Goal: Information Seeking & Learning: Learn about a topic

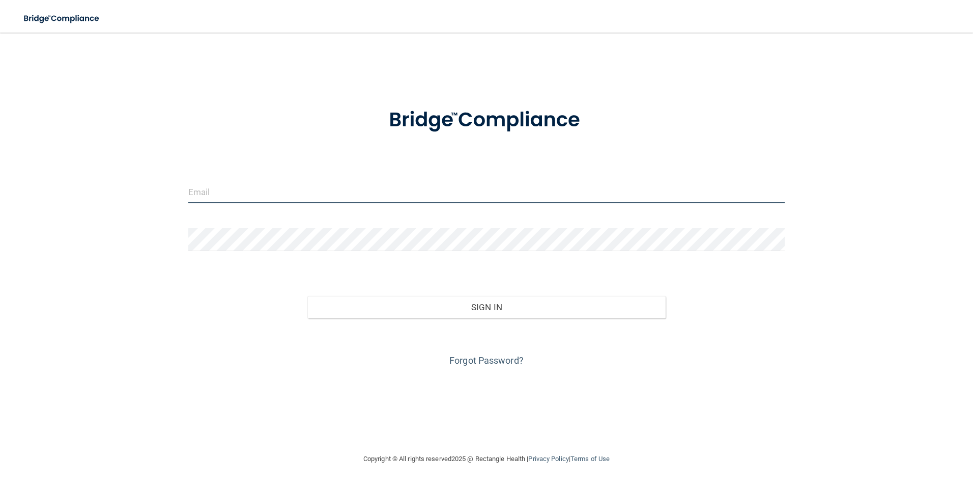
click at [253, 188] on input "email" at bounding box center [486, 191] width 597 height 23
type input "[EMAIL_ADDRESS][DOMAIN_NAME]"
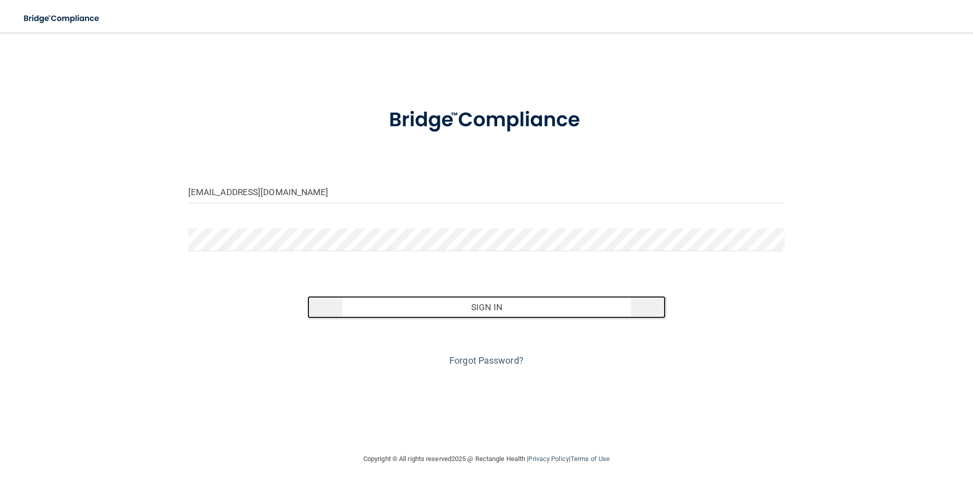
click at [367, 302] on button "Sign In" at bounding box center [486, 307] width 358 height 22
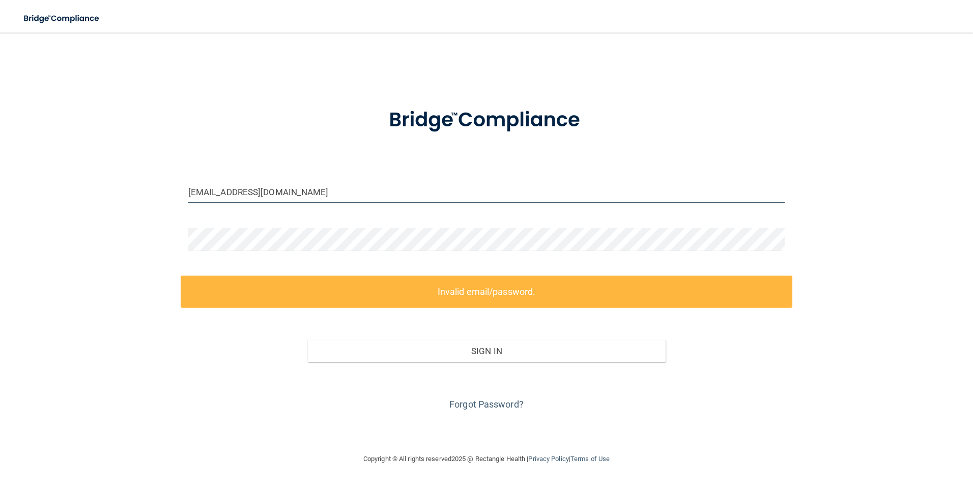
click at [315, 187] on input "[EMAIL_ADDRESS][DOMAIN_NAME]" at bounding box center [486, 191] width 597 height 23
drag, startPoint x: 315, startPoint y: 189, endPoint x: 90, endPoint y: 171, distance: 225.2
click at [90, 171] on div "[EMAIL_ADDRESS][DOMAIN_NAME] Invalid email/password. You don't have permission …" at bounding box center [486, 243] width 932 height 400
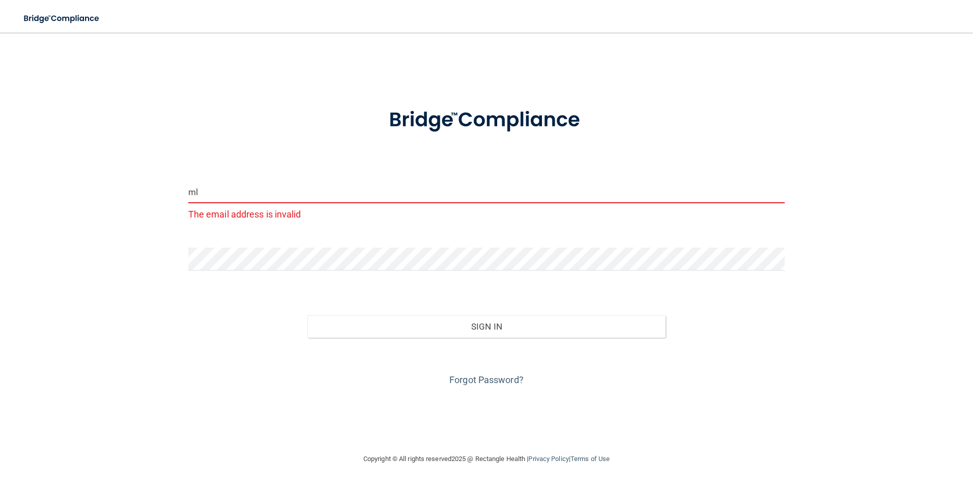
click at [307, 315] on button "Sign In" at bounding box center [486, 326] width 358 height 22
type input "[EMAIL_ADDRESS][DOMAIN_NAME]"
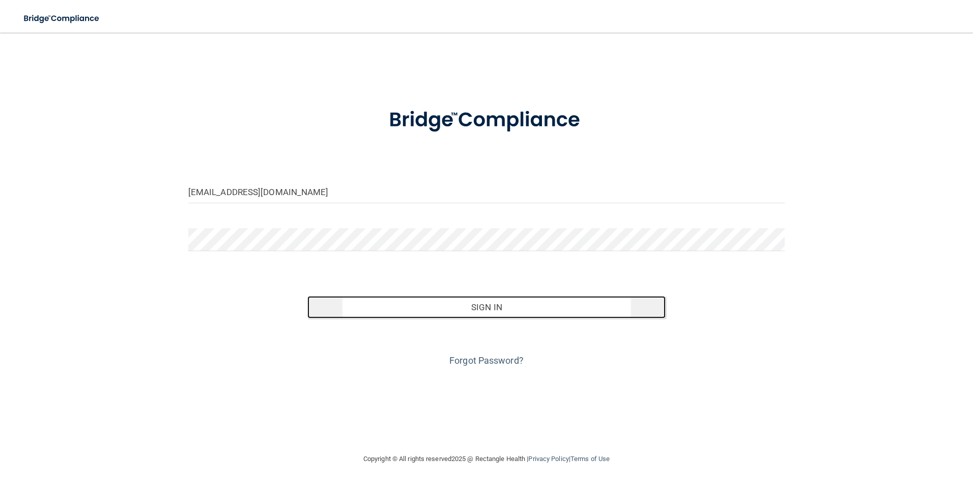
click at [397, 314] on button "Sign In" at bounding box center [486, 307] width 358 height 22
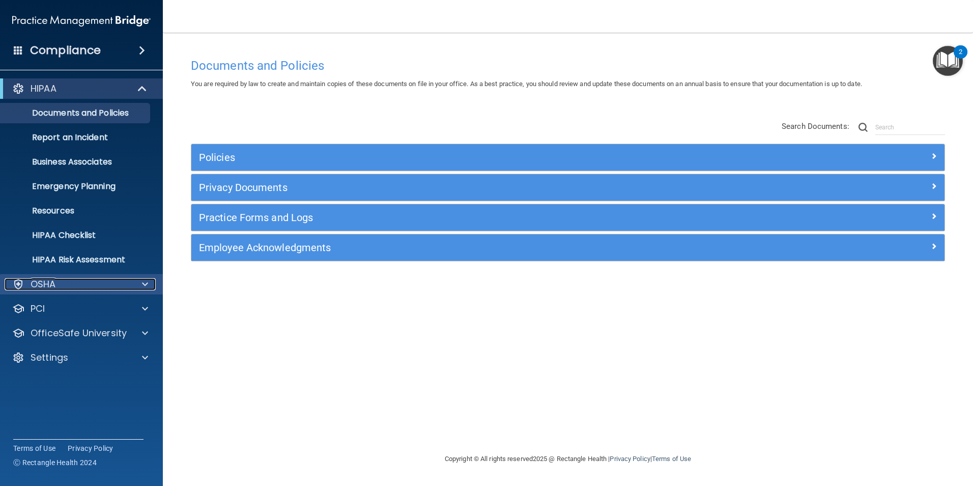
click at [90, 286] on div "OSHA" at bounding box center [68, 284] width 126 height 12
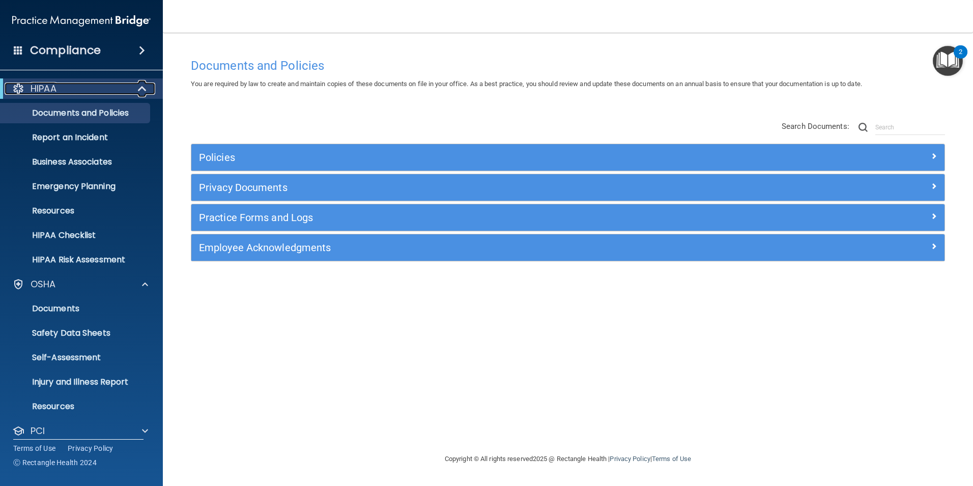
click at [115, 91] on div "HIPAA" at bounding box center [68, 88] width 126 height 12
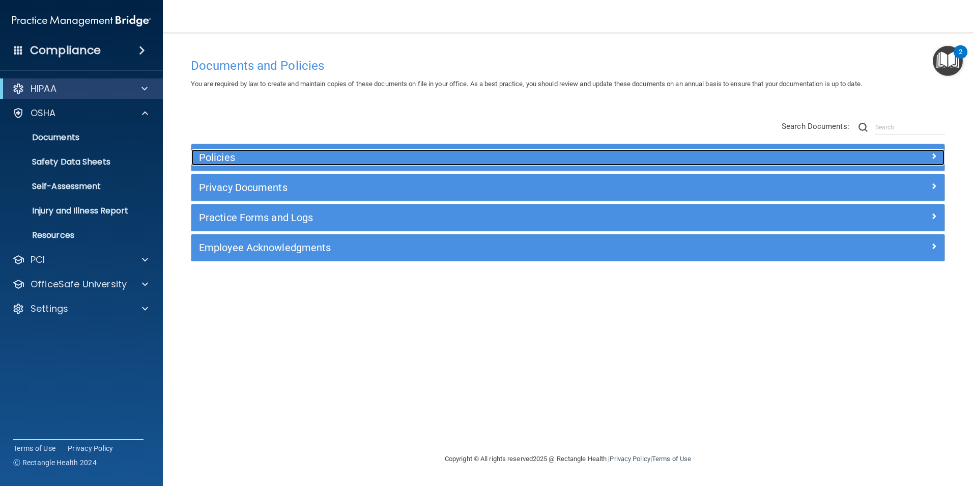
click at [293, 157] on h5 "Policies" at bounding box center [474, 157] width 550 height 11
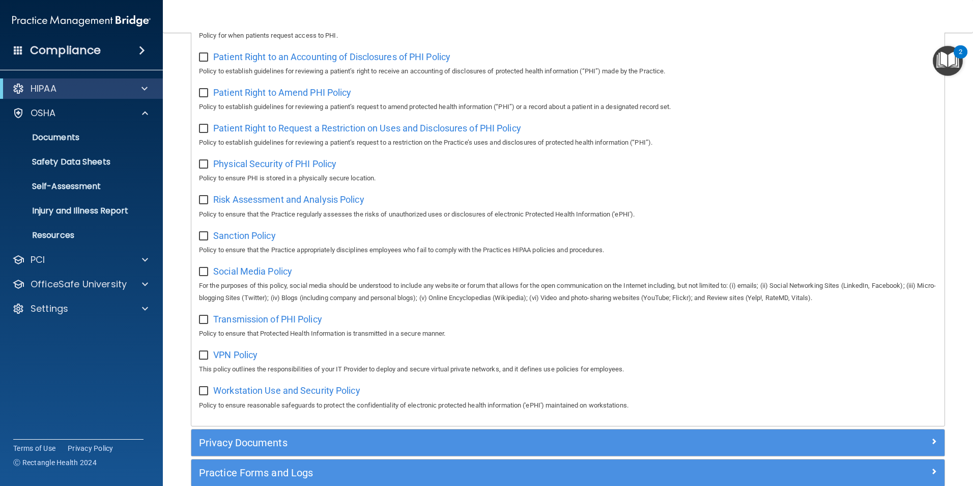
scroll to position [659, 0]
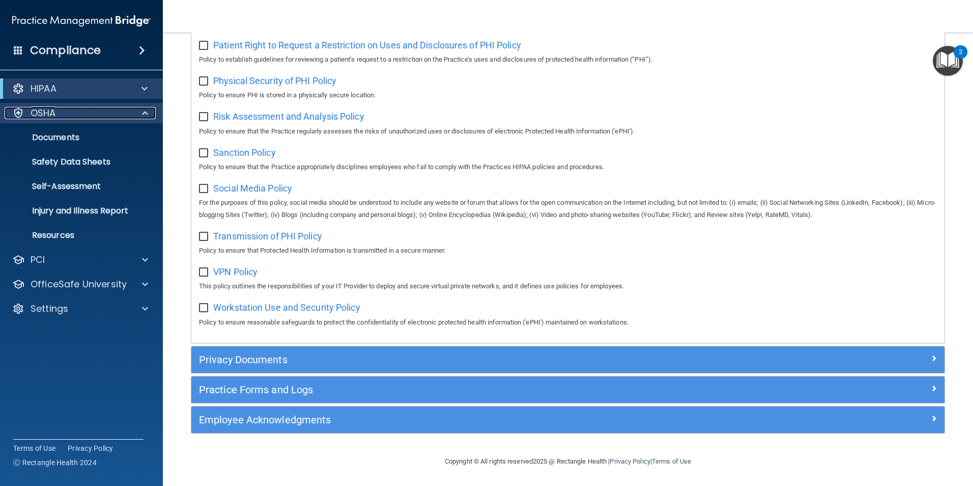
click at [96, 117] on div "OSHA" at bounding box center [68, 113] width 126 height 12
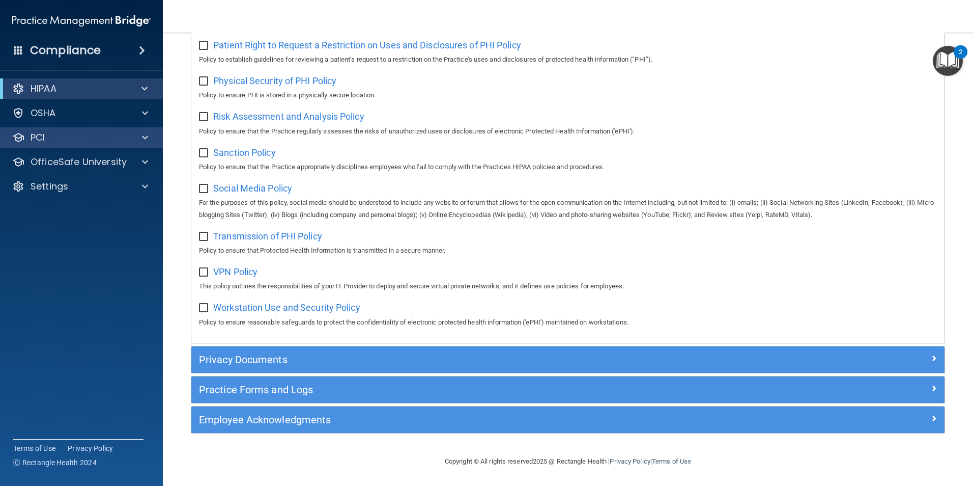
click at [86, 144] on div "PCI" at bounding box center [81, 137] width 163 height 20
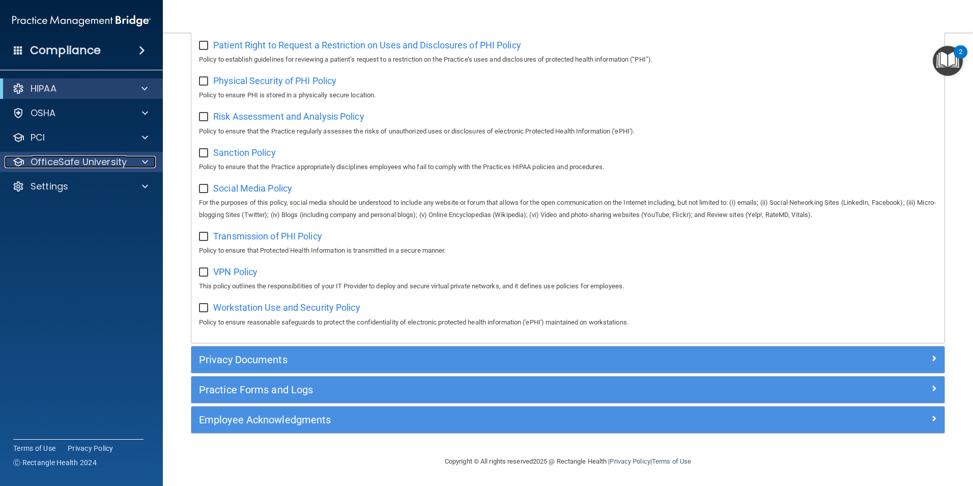
click at [82, 158] on p "OfficeSafe University" at bounding box center [79, 162] width 96 height 12
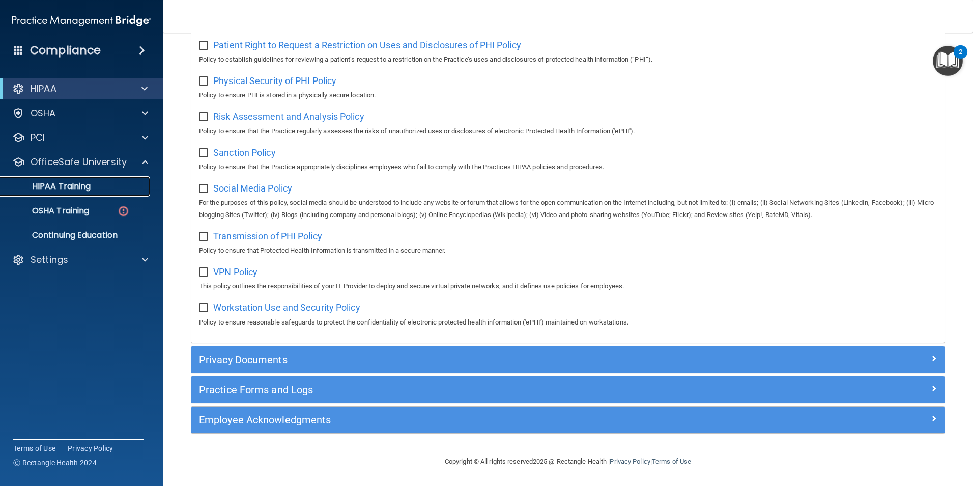
click at [89, 189] on p "HIPAA Training" at bounding box center [49, 186] width 84 height 10
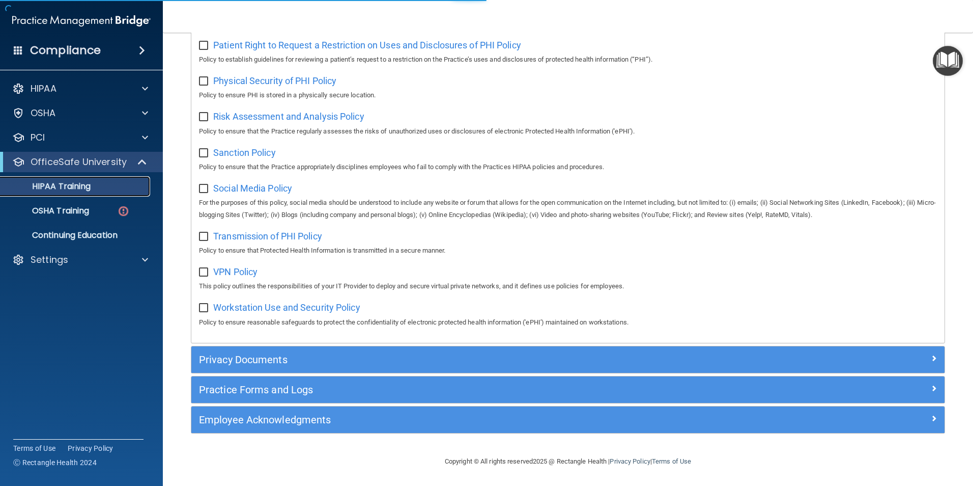
scroll to position [187, 0]
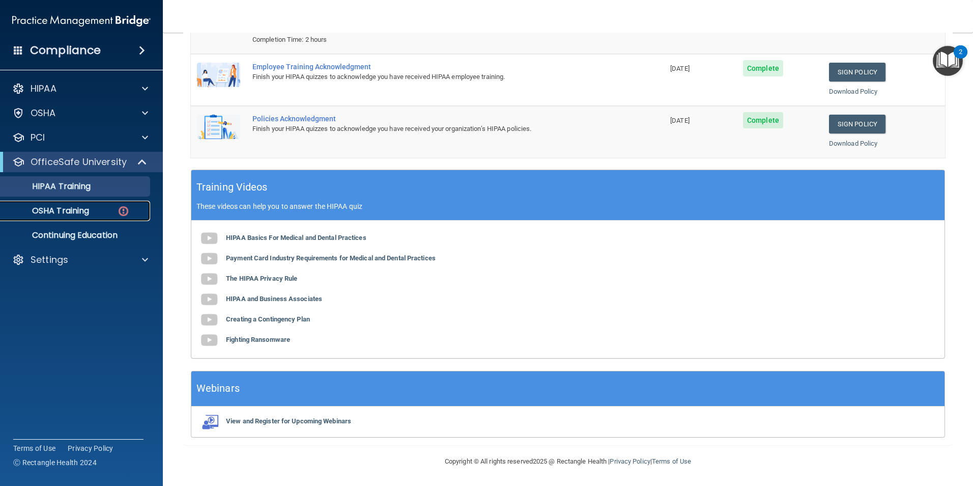
click at [87, 208] on p "OSHA Training" at bounding box center [48, 211] width 82 height 10
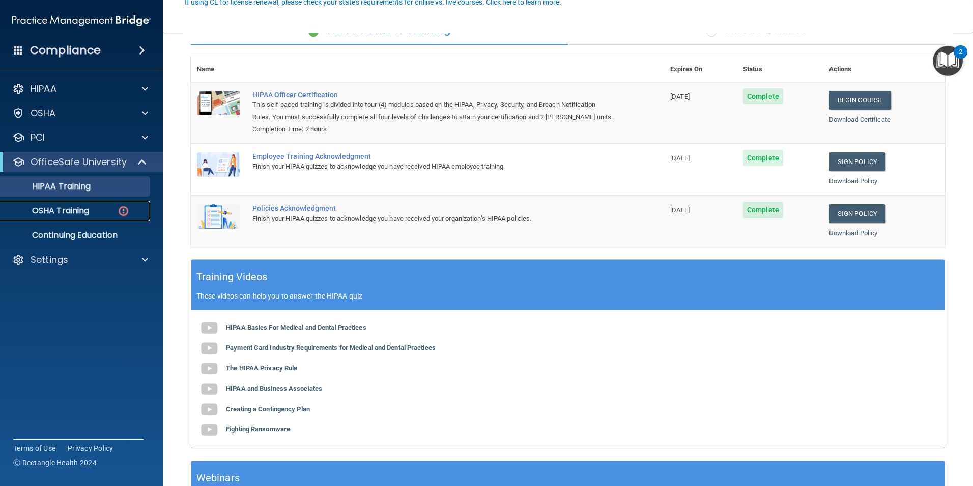
scroll to position [102, 0]
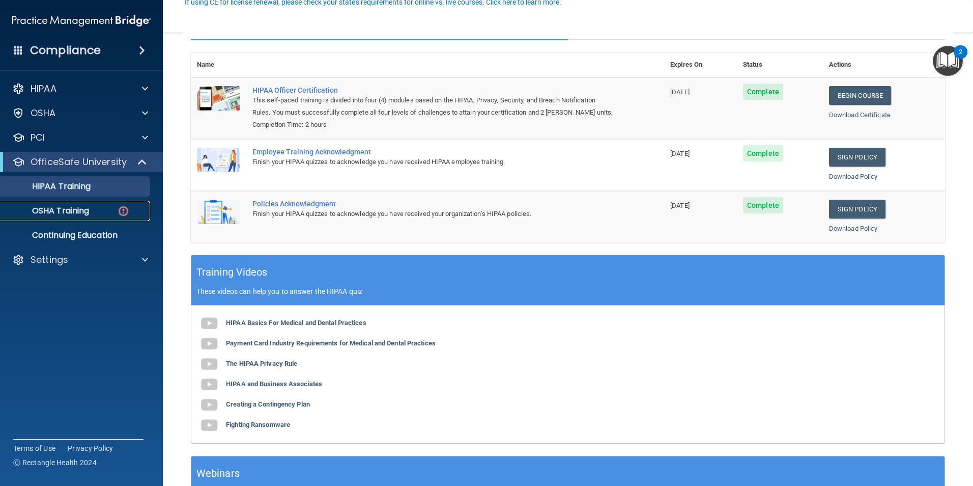
click at [93, 212] on div "OSHA Training" at bounding box center [76, 211] width 139 height 10
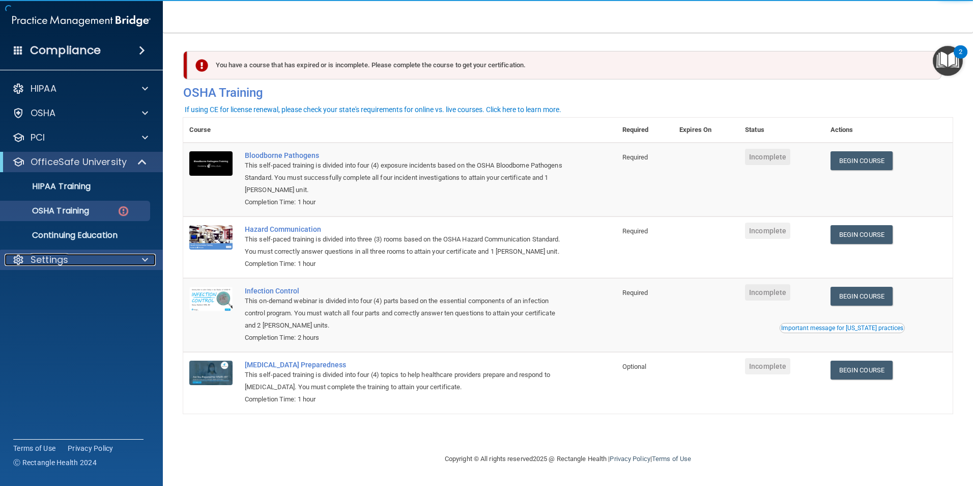
click at [117, 260] on div "Settings" at bounding box center [68, 259] width 126 height 12
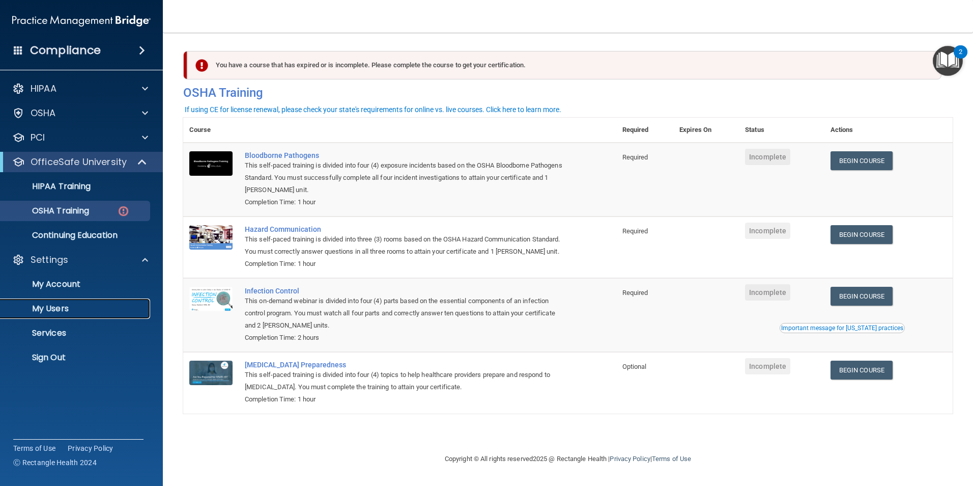
click at [63, 309] on p "My Users" at bounding box center [76, 308] width 139 height 10
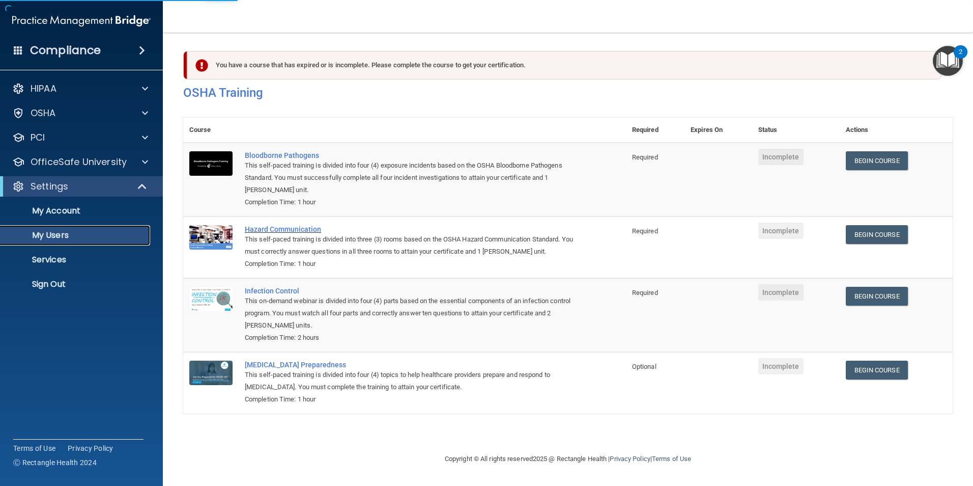
select select "20"
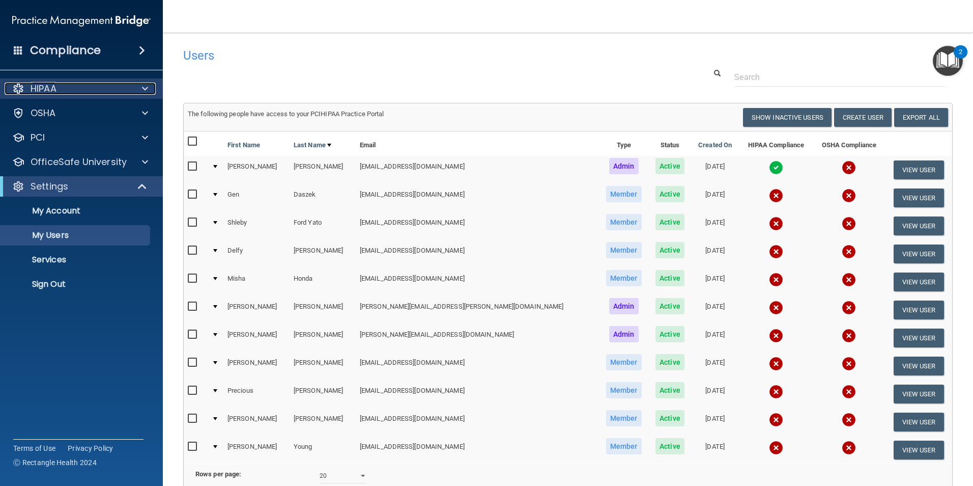
click at [59, 83] on div "HIPAA" at bounding box center [68, 88] width 126 height 12
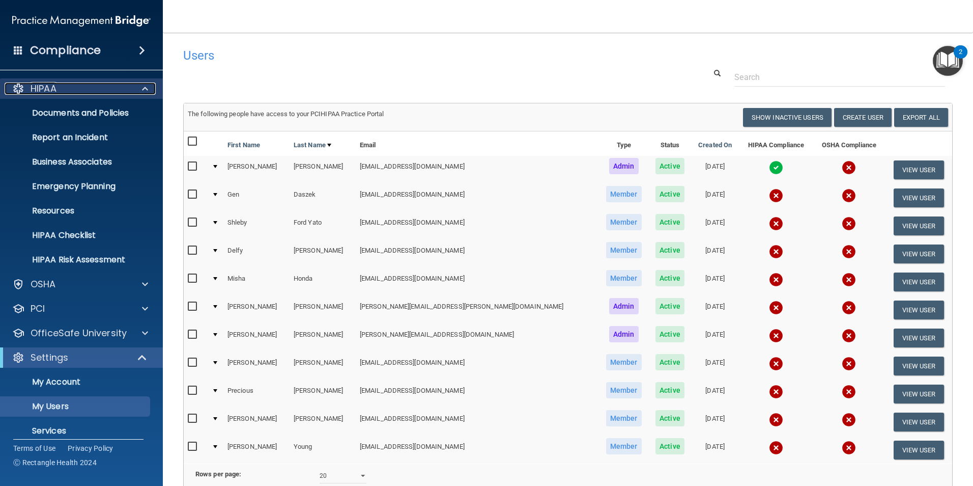
click at [59, 83] on div "HIPAA" at bounding box center [68, 88] width 126 height 12
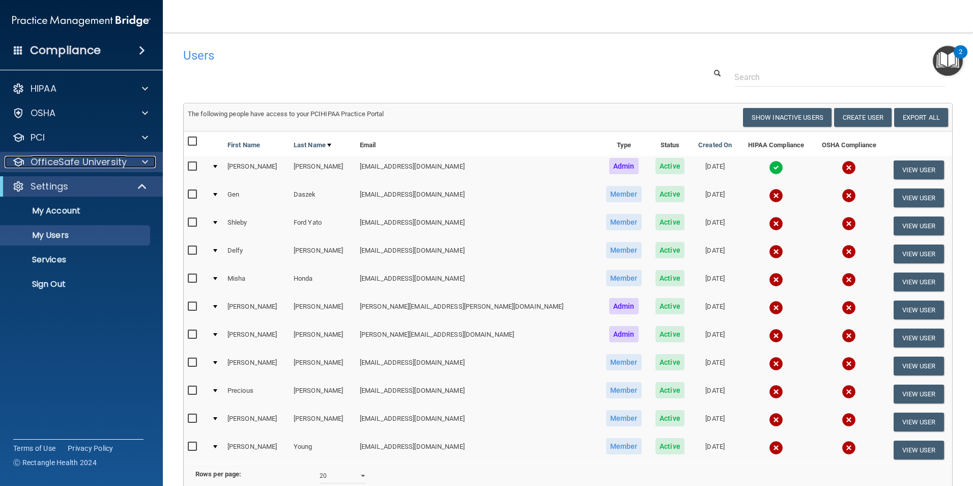
click at [76, 158] on p "OfficeSafe University" at bounding box center [79, 162] width 96 height 12
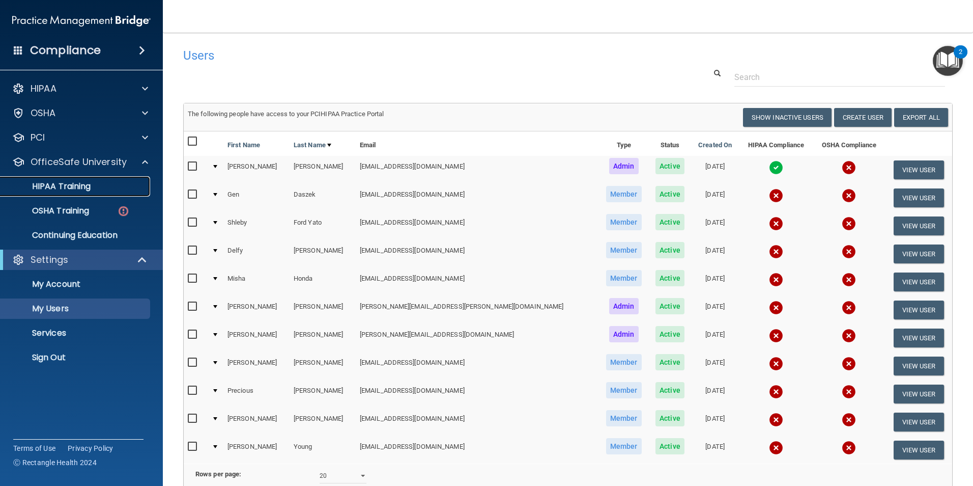
click at [115, 183] on div "HIPAA Training" at bounding box center [76, 186] width 139 height 10
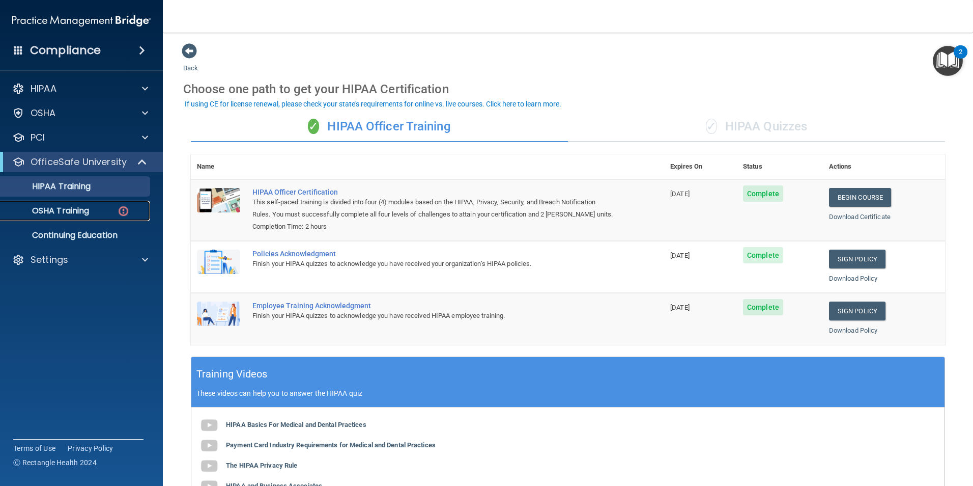
click at [102, 210] on div "OSHA Training" at bounding box center [76, 211] width 139 height 10
